Goal: Task Accomplishment & Management: Manage account settings

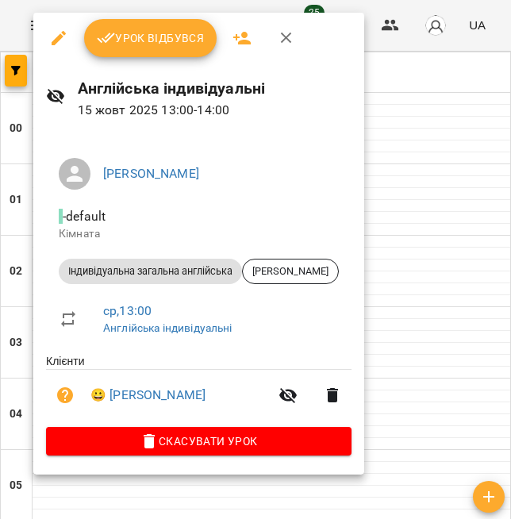
click at [160, 54] on button "Урок відбувся" at bounding box center [150, 38] width 133 height 38
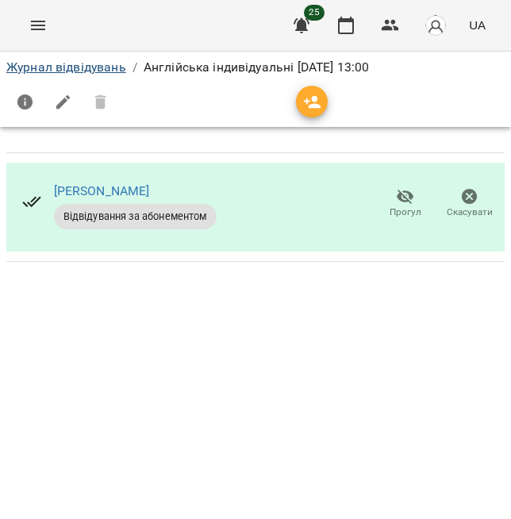
click at [101, 67] on link "Журнал відвідувань" at bounding box center [66, 67] width 120 height 15
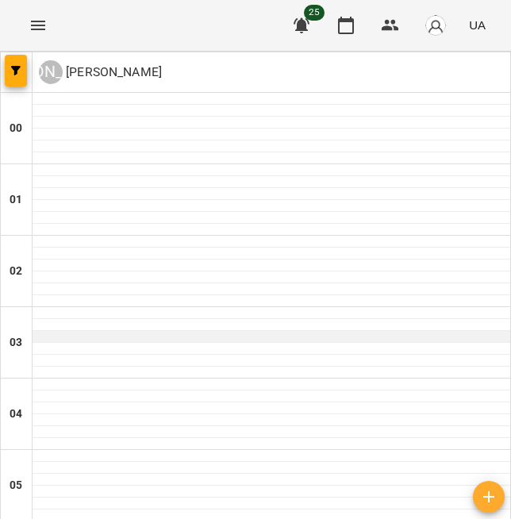
scroll to position [1052, 0]
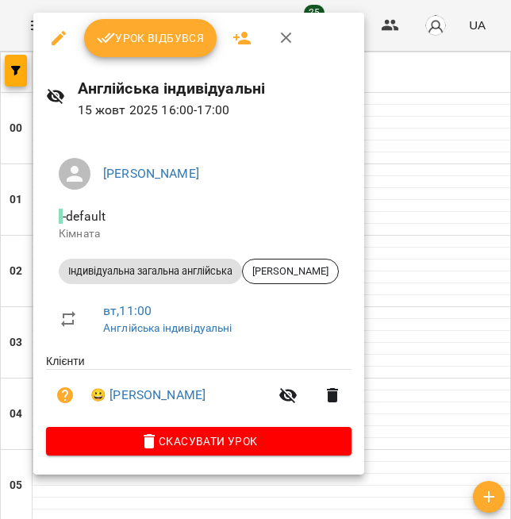
click at [160, 35] on span "Урок відбувся" at bounding box center [151, 38] width 108 height 19
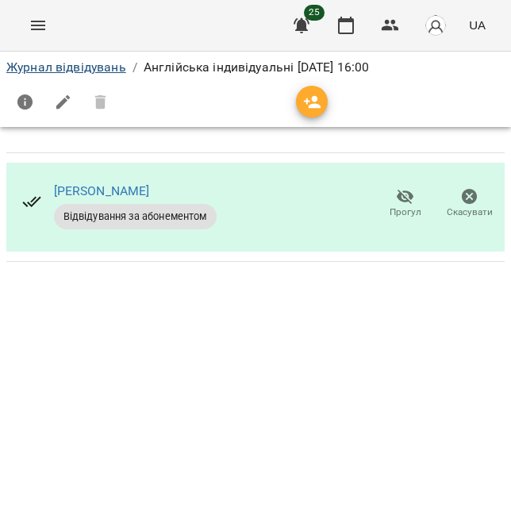
click at [95, 65] on link "Журнал відвідувань" at bounding box center [66, 67] width 120 height 15
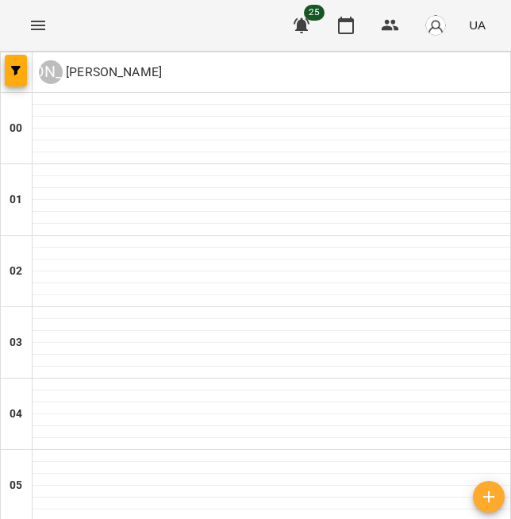
scroll to position [1241, 0]
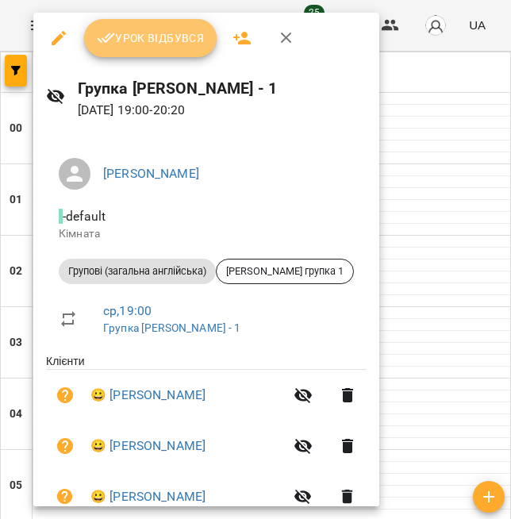
click at [171, 45] on span "Урок відбувся" at bounding box center [151, 38] width 108 height 19
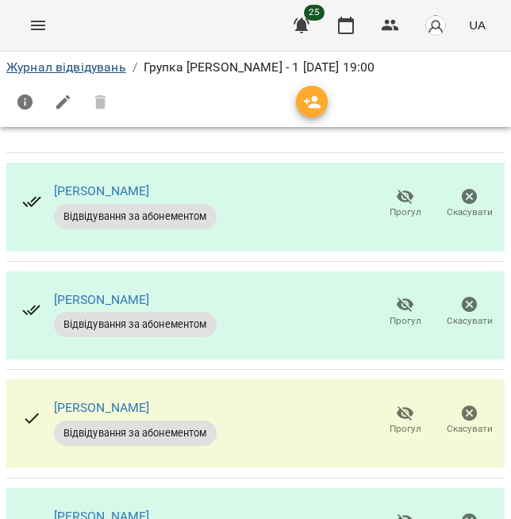
click at [90, 67] on link "Журнал відвідувань" at bounding box center [66, 67] width 120 height 15
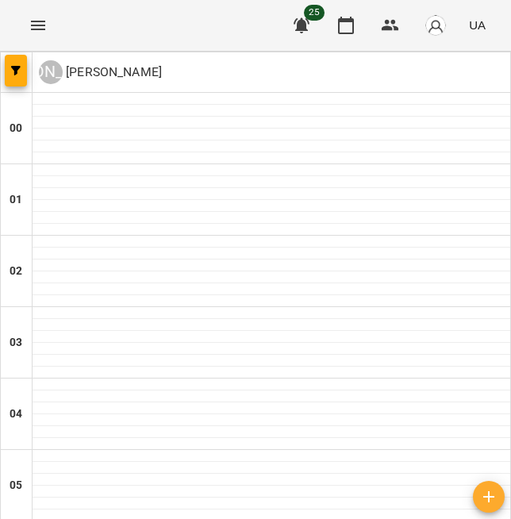
scroll to position [1028, 0]
click at [302, 21] on icon "button" at bounding box center [302, 25] width 16 height 15
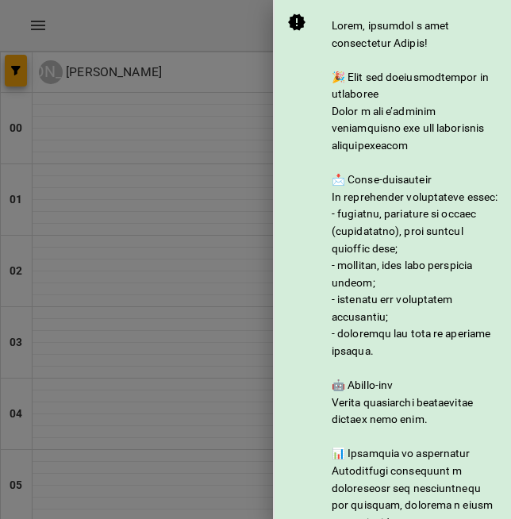
click at [226, 27] on div at bounding box center [255, 259] width 511 height 519
